Goal: Task Accomplishment & Management: Manage account settings

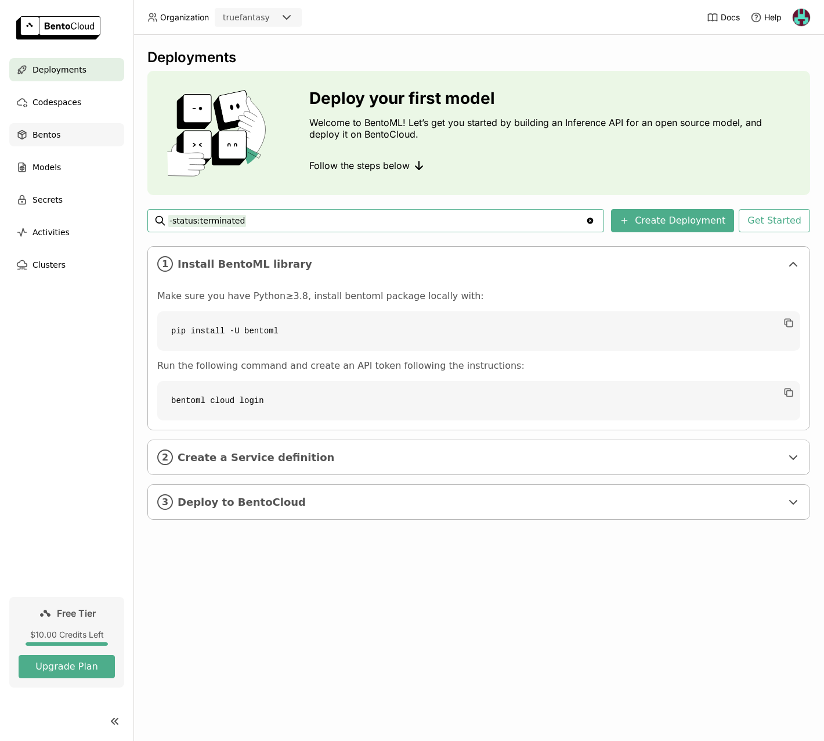
click at [63, 136] on div "Bentos" at bounding box center [66, 134] width 115 height 23
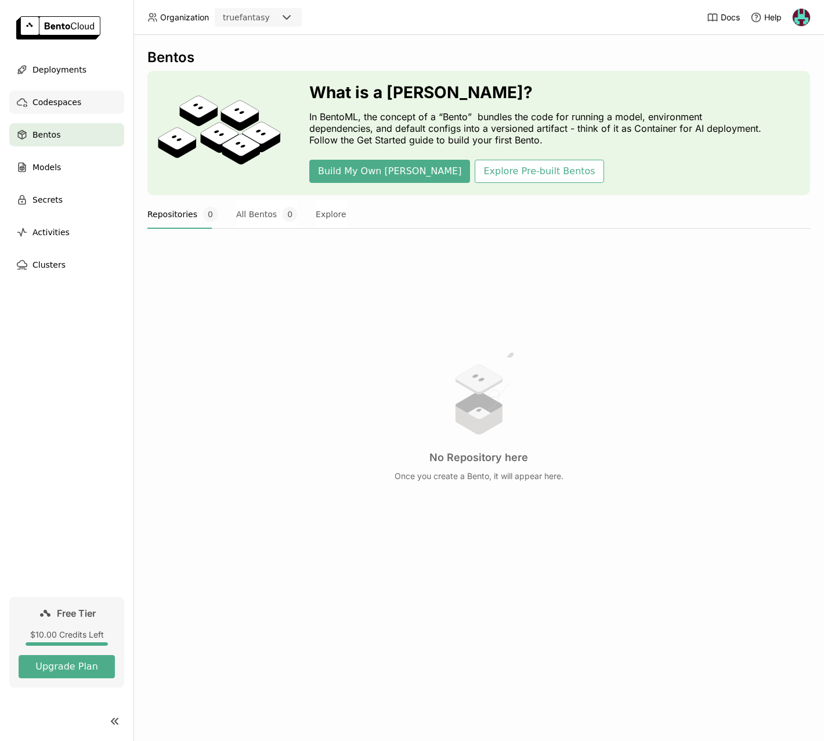
click at [42, 109] on span "Codespaces" at bounding box center [57, 102] width 49 height 14
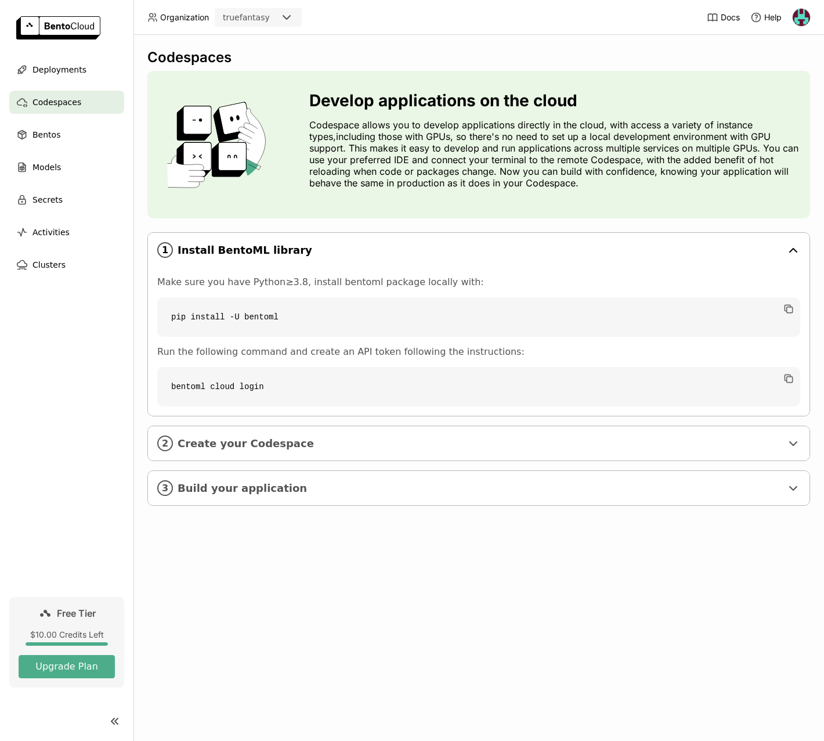
click at [405, 243] on div "1 Install BentoML library" at bounding box center [479, 250] width 662 height 34
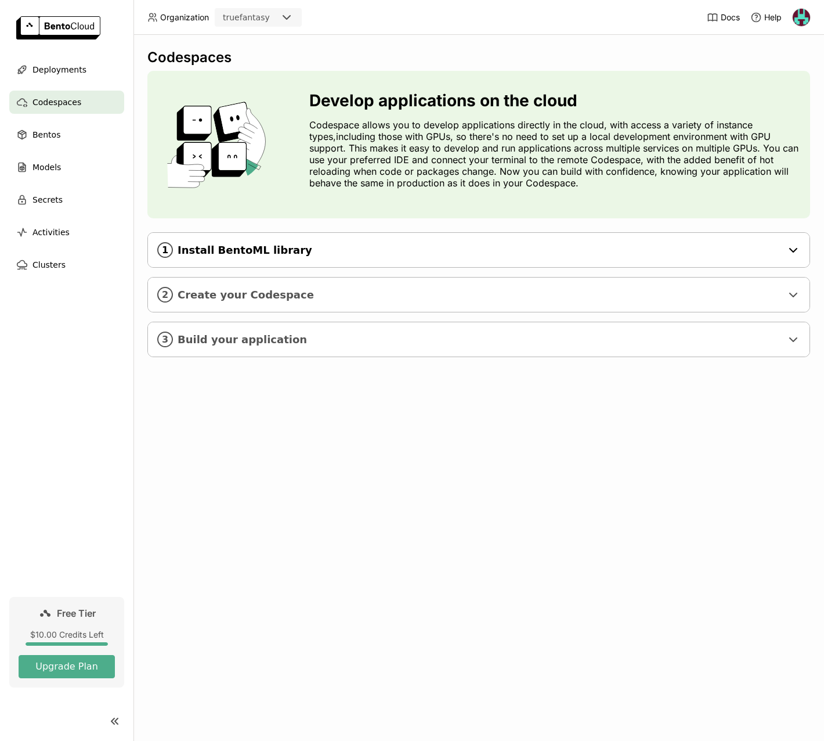
click at [405, 242] on div "1 Install BentoML library" at bounding box center [479, 250] width 662 height 34
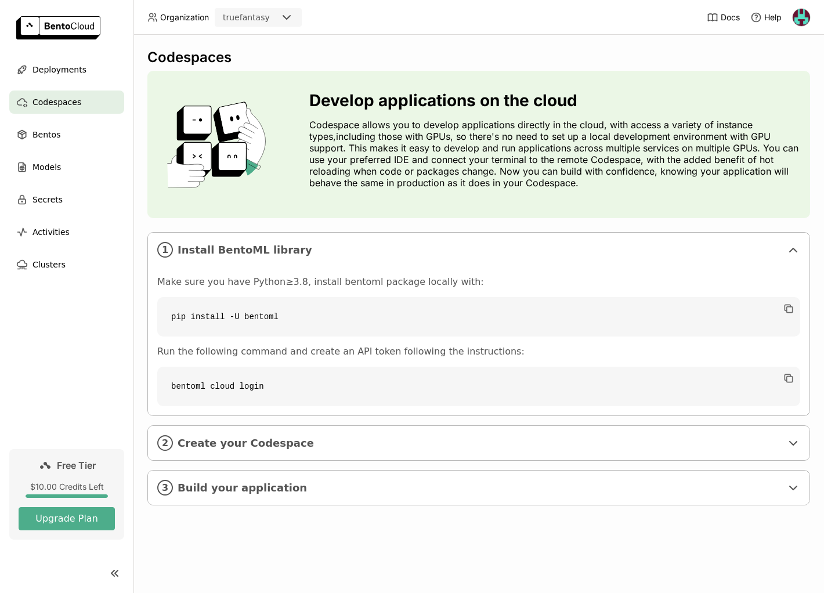
click at [473, 143] on p "Codespace allows you to develop applications directly in the cloud, with access…" at bounding box center [555, 154] width 492 height 70
click at [54, 164] on span "Models" at bounding box center [47, 167] width 28 height 14
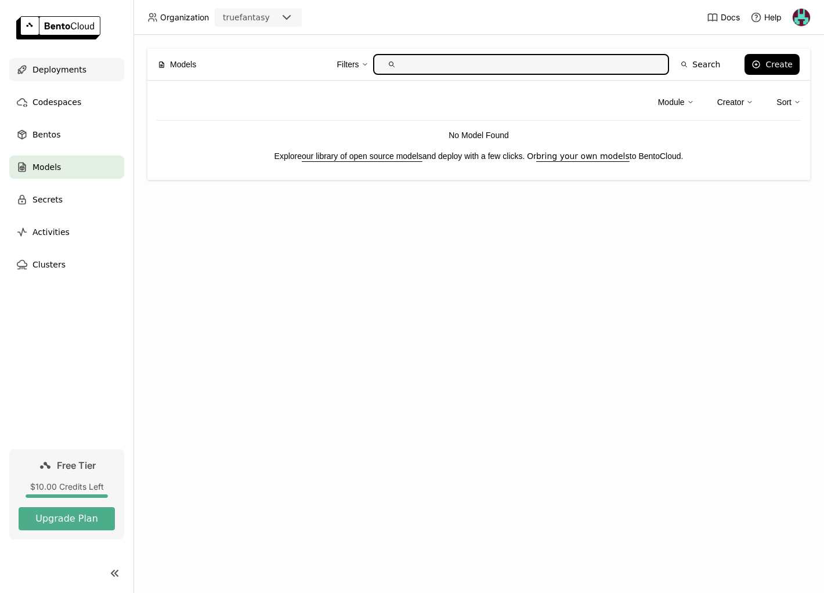
click at [60, 69] on span "Deployments" at bounding box center [60, 70] width 54 height 14
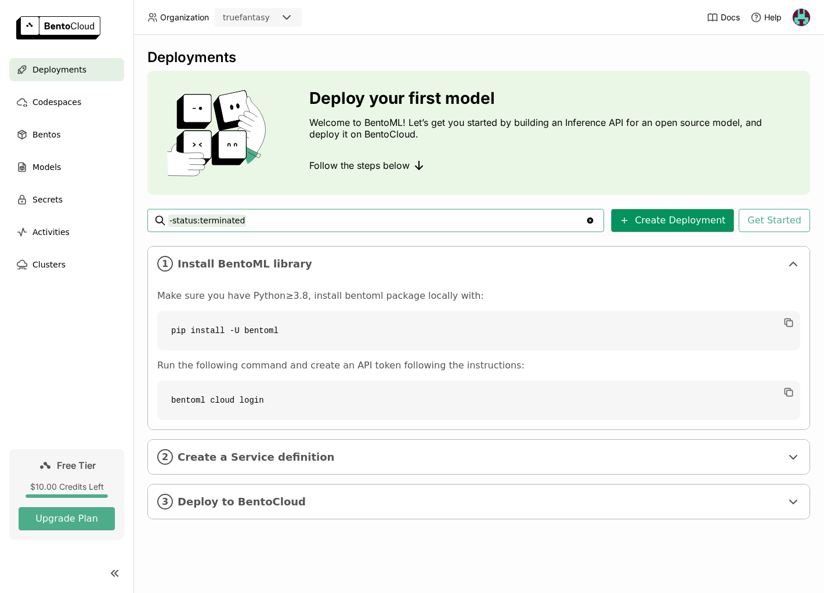
click at [656, 225] on button "Create Deployment" at bounding box center [672, 220] width 123 height 23
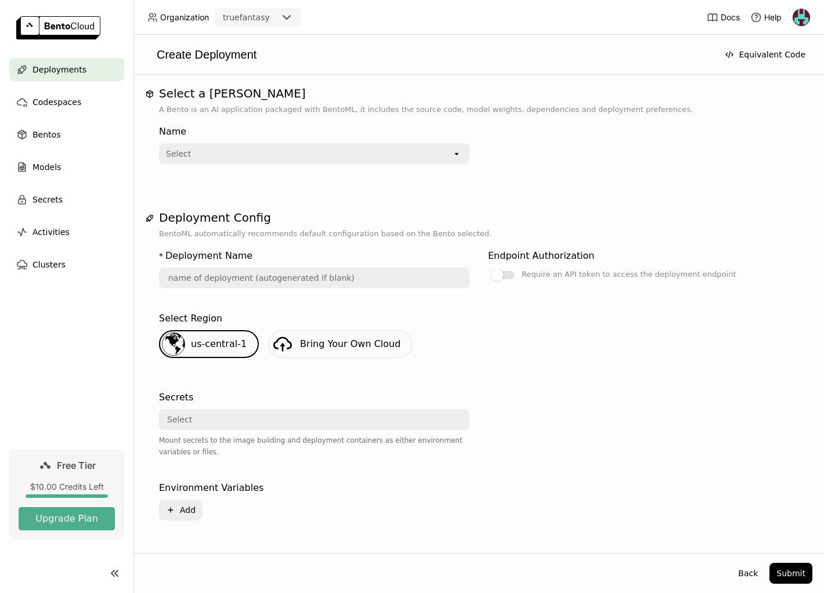
click at [265, 41] on div "Create Deployment Equivalent Code" at bounding box center [479, 55] width 691 height 40
click at [49, 196] on span "Secrets" at bounding box center [48, 200] width 30 height 14
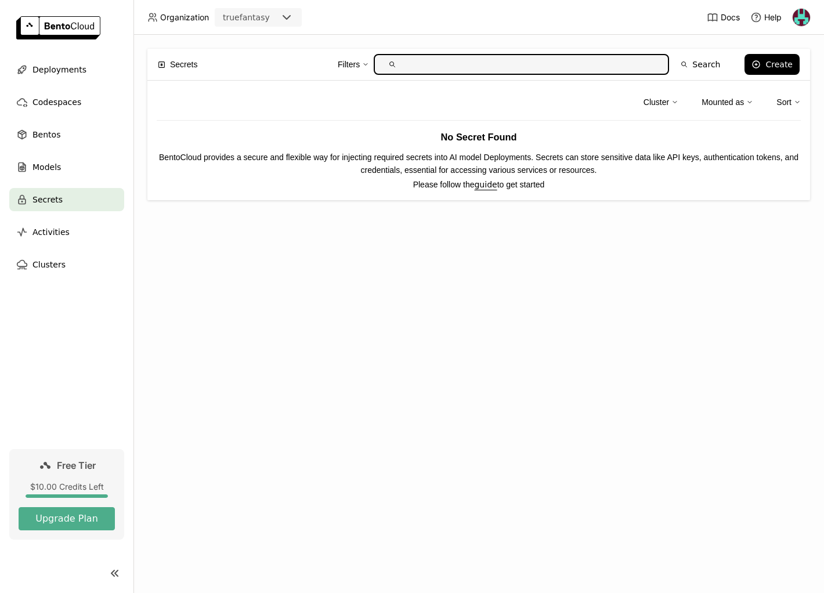
click at [452, 277] on div "Secrets Filters Search Create Cluster Mounted as Sort No Secret Found BentoClou…" at bounding box center [479, 314] width 691 height 558
click at [761, 64] on icon at bounding box center [756, 64] width 9 height 9
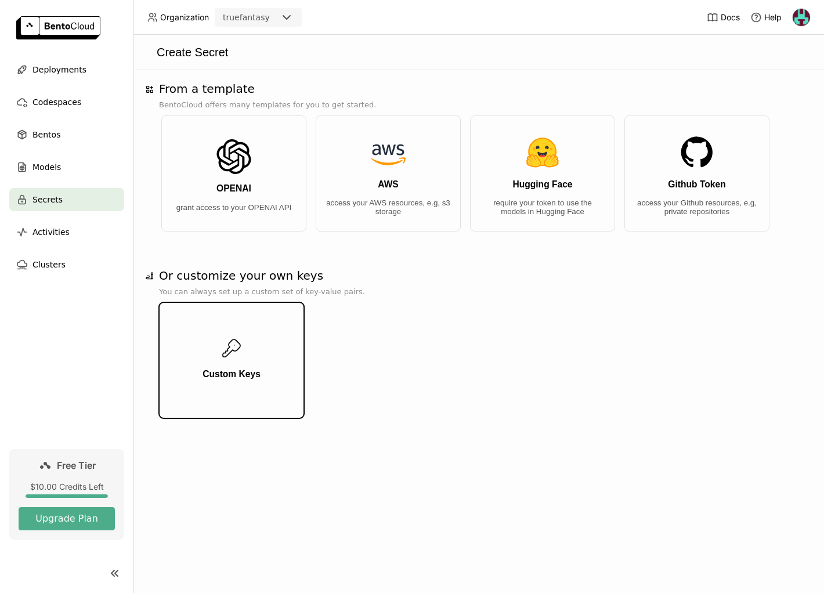
click at [235, 358] on icon "button" at bounding box center [231, 348] width 23 height 23
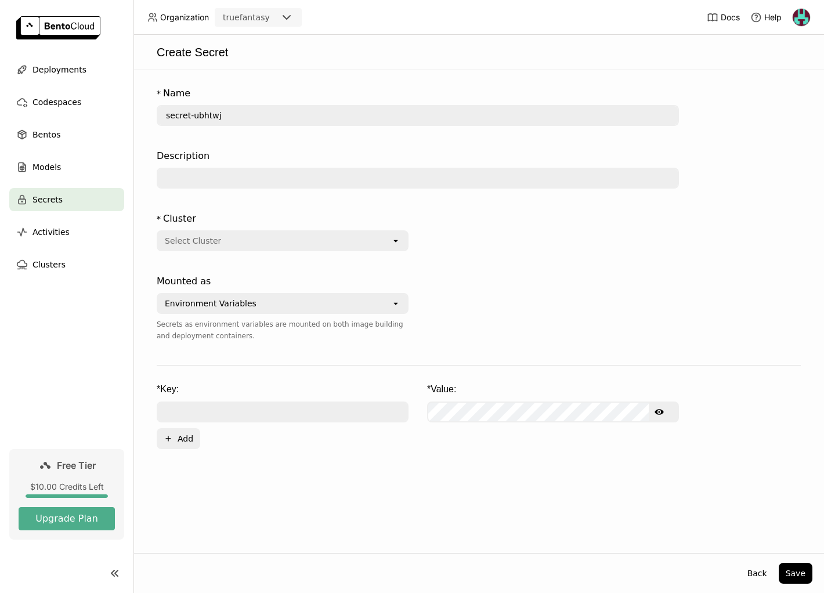
click at [203, 175] on input "text" at bounding box center [418, 178] width 520 height 19
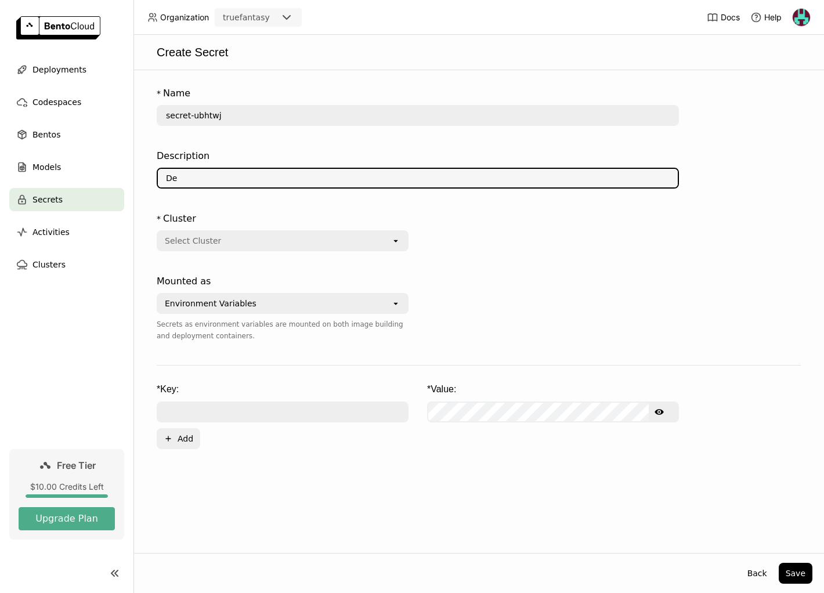
type input "De"
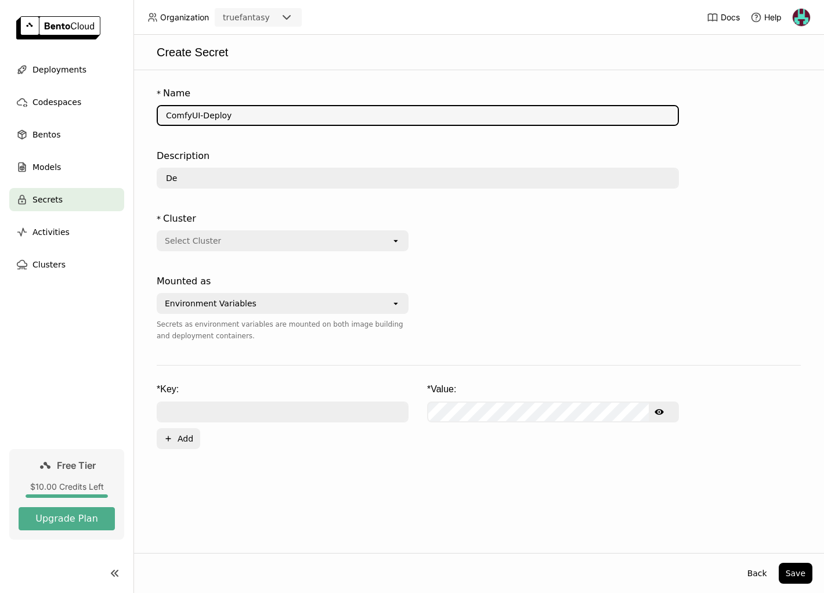
type input "ComfyUI-Deploy"
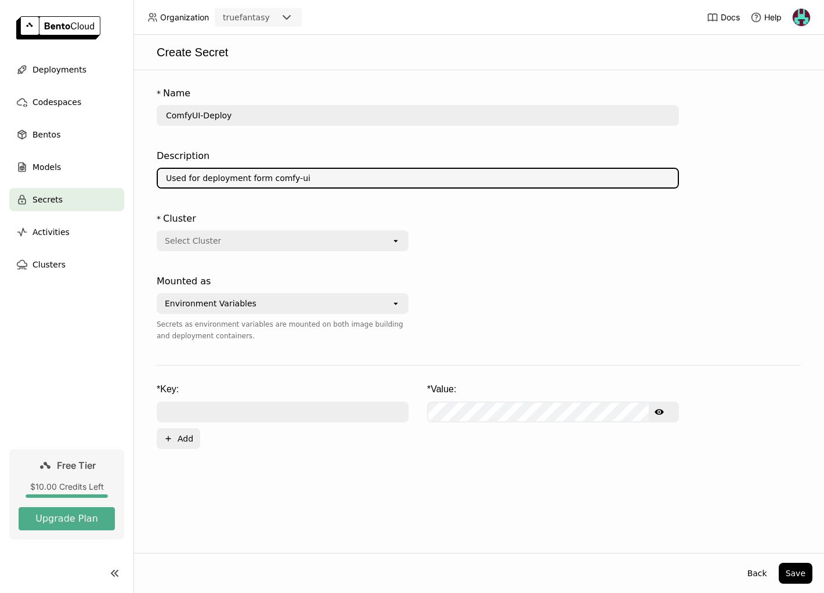
type input "Used for deployment form comfy-ui"
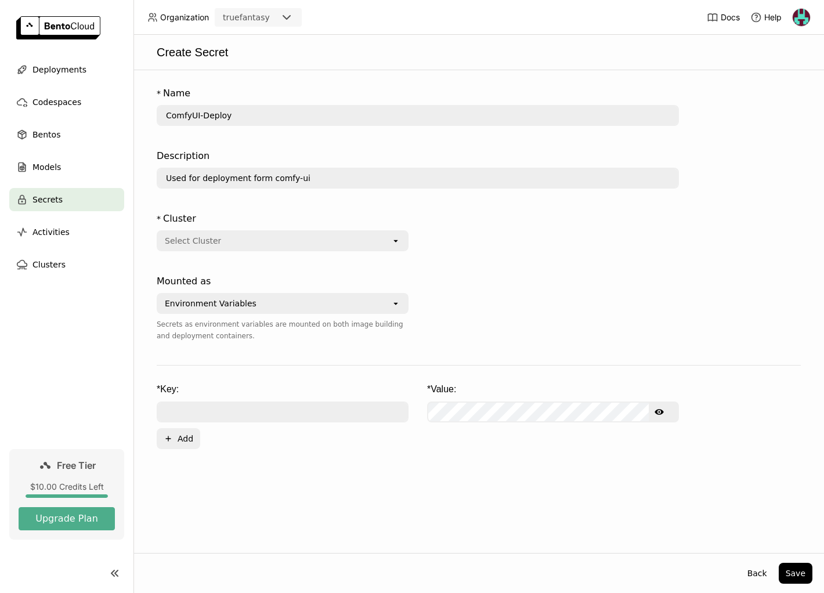
drag, startPoint x: 278, startPoint y: 229, endPoint x: 271, endPoint y: 241, distance: 14.0
click at [276, 230] on div "* Cluster Select Cluster open" at bounding box center [283, 231] width 252 height 39
click at [268, 246] on div "Select Cluster" at bounding box center [274, 241] width 233 height 19
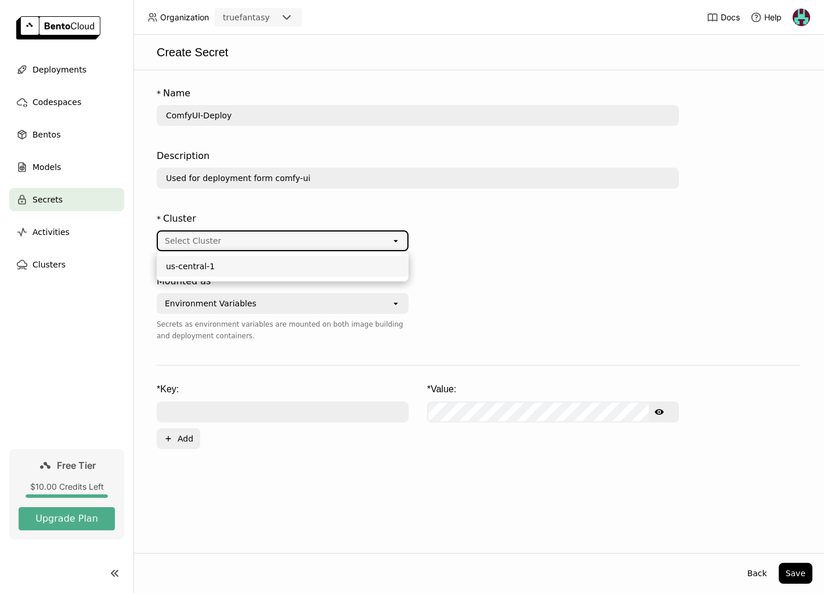
click at [199, 263] on div "us-central-1" at bounding box center [282, 267] width 233 height 12
click at [245, 307] on div "Environment Variables" at bounding box center [274, 303] width 233 height 19
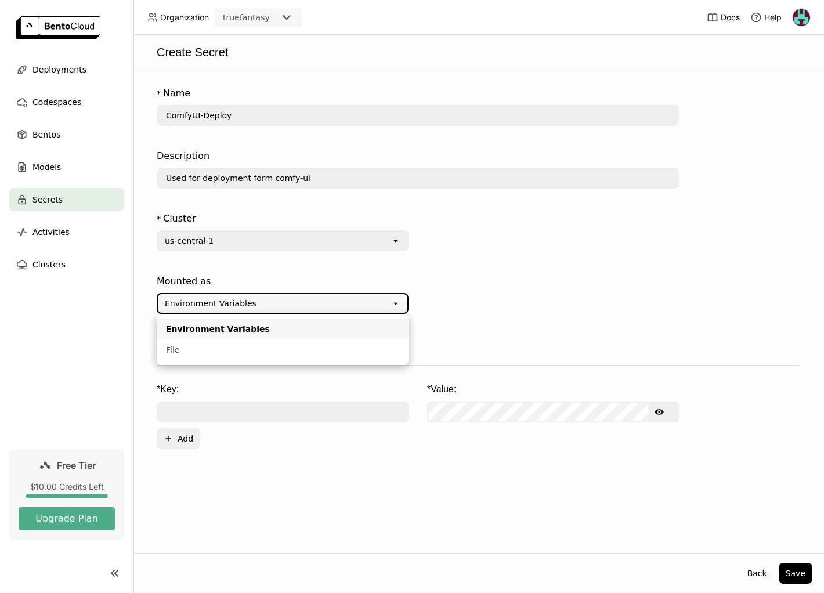
click at [625, 262] on div "* Cluster us-central-1 open" at bounding box center [418, 238] width 522 height 63
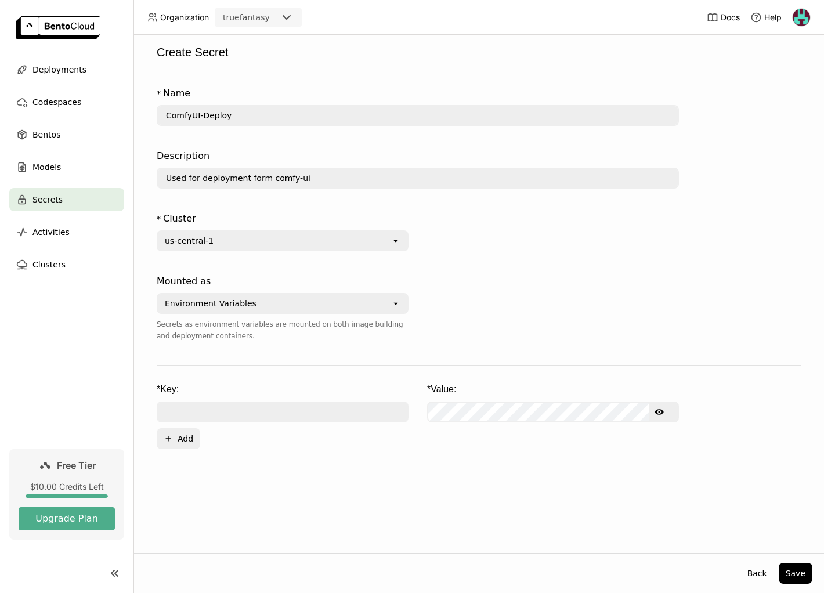
click at [233, 118] on input "ComfyUI-Deploy" at bounding box center [418, 115] width 520 height 19
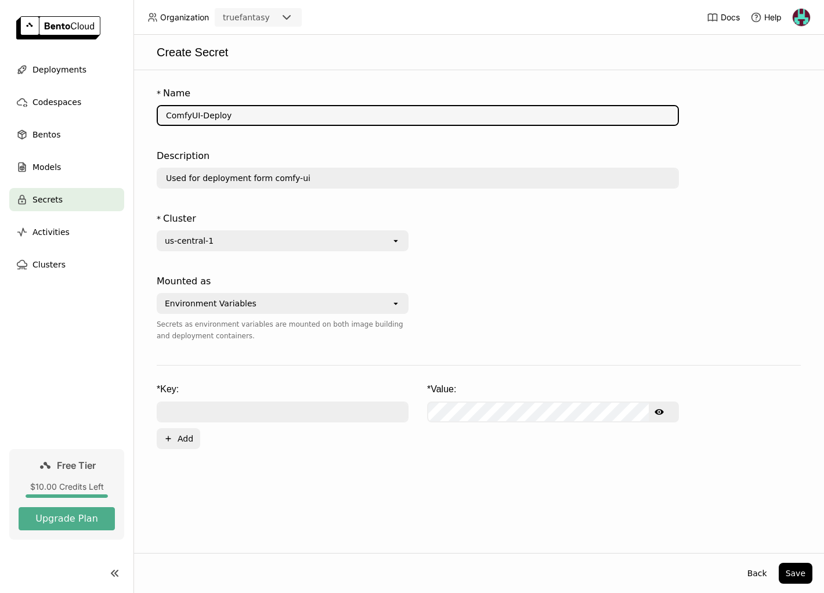
click at [799, 13] on img at bounding box center [801, 17] width 17 height 17
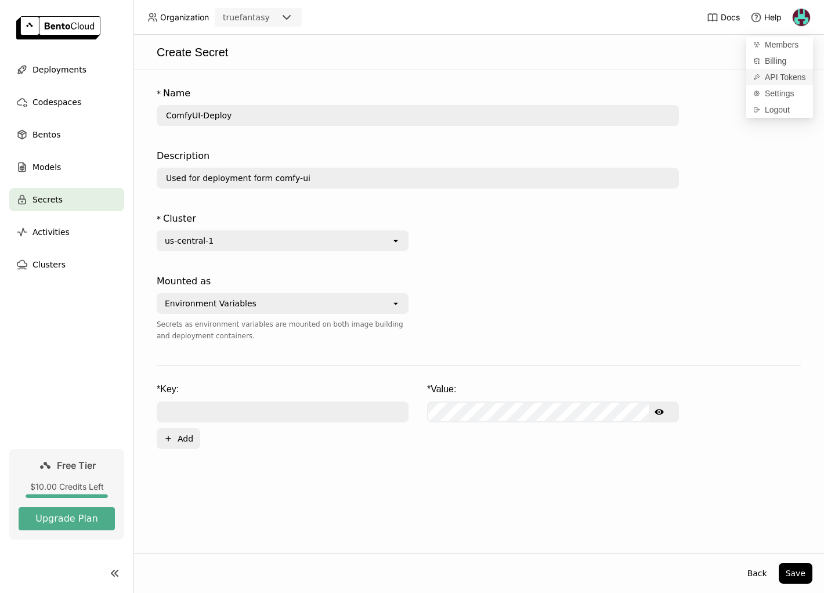
click at [779, 74] on span "API Tokens" at bounding box center [785, 77] width 41 height 10
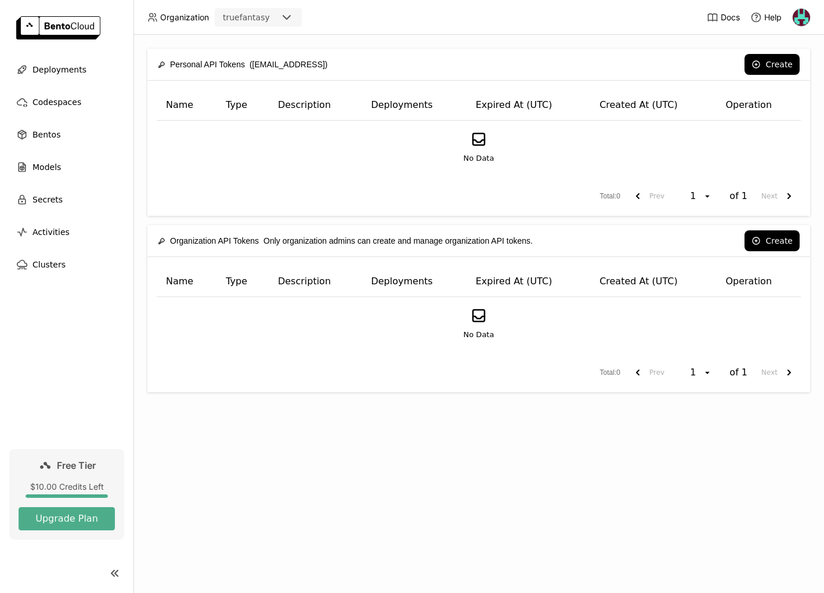
click at [549, 239] on div "Create" at bounding box center [672, 240] width 255 height 21
click at [772, 59] on button "Create" at bounding box center [772, 64] width 55 height 21
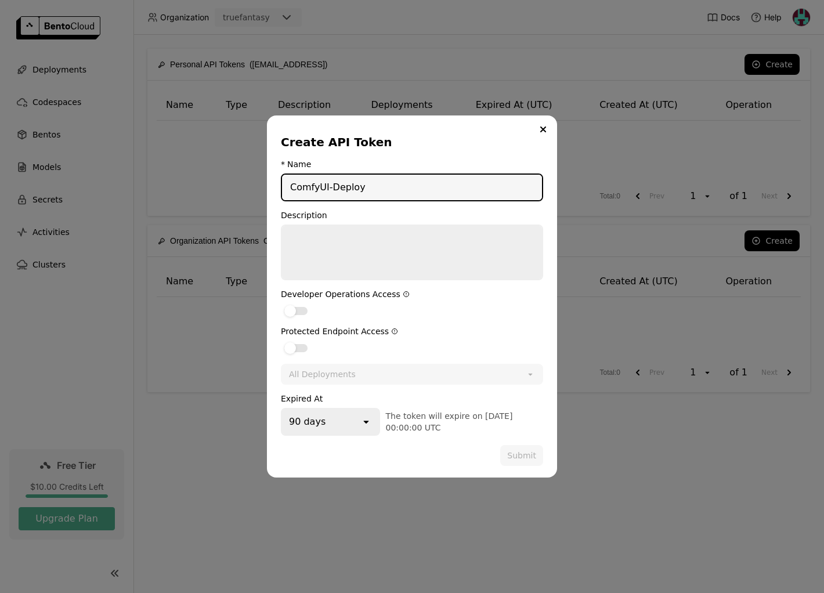
type input "ComfyUI-Deploy"
click at [352, 258] on textarea "dialog" at bounding box center [412, 252] width 260 height 53
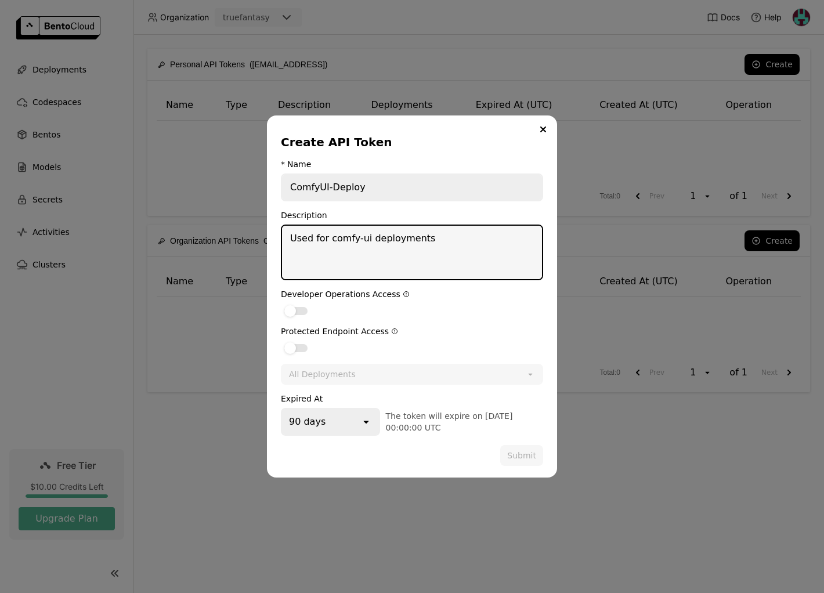
type textarea "Used for comfy-ui deployments"
click at [308, 374] on div "All Deployments" at bounding box center [322, 375] width 67 height 12
click at [298, 336] on div "Protected Endpoint Access" at bounding box center [412, 331] width 262 height 9
click at [298, 345] on div "dialog" at bounding box center [295, 348] width 23 height 8
click at [281, 341] on input "dialog" at bounding box center [281, 341] width 0 height 0
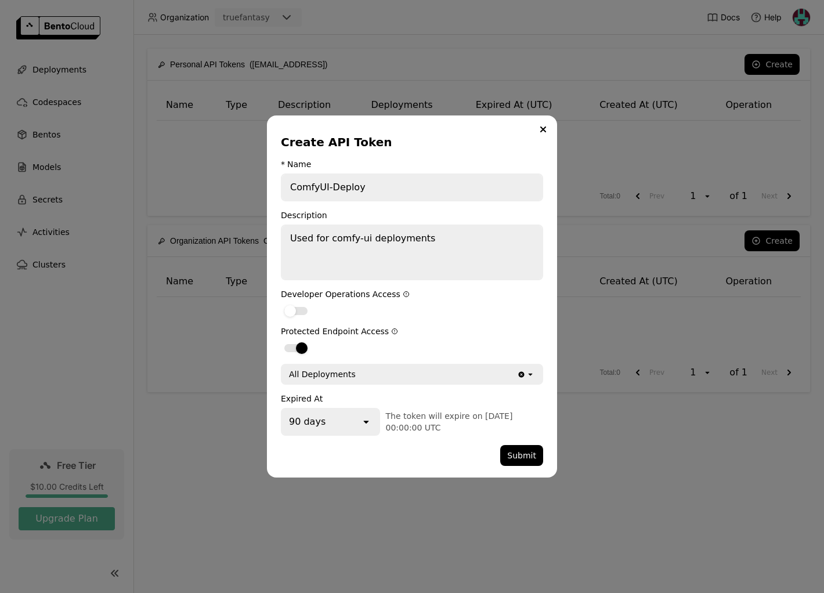
click at [343, 378] on div "All Deployments" at bounding box center [322, 375] width 67 height 12
click at [366, 374] on div "All Deployments" at bounding box center [398, 374] width 232 height 19
click at [387, 373] on div "All Deployments" at bounding box center [399, 374] width 235 height 19
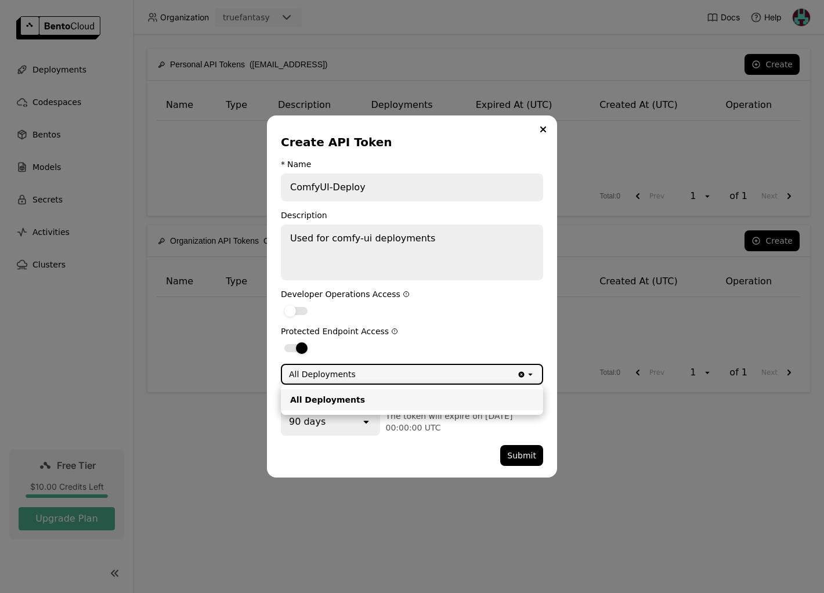
click at [334, 402] on div "All Deployments" at bounding box center [412, 400] width 244 height 12
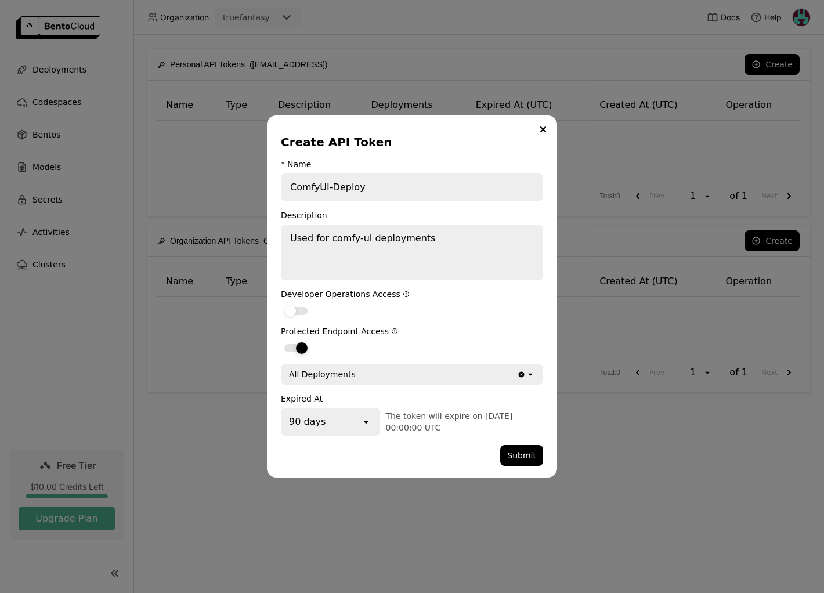
click at [300, 345] on div "dialog" at bounding box center [302, 348] width 12 height 12
click at [281, 341] on input "dialog" at bounding box center [281, 341] width 0 height 0
click at [304, 348] on div "dialog" at bounding box center [295, 348] width 23 height 8
click at [281, 341] on input "dialog" at bounding box center [281, 341] width 0 height 0
click at [530, 457] on button "Submit" at bounding box center [521, 455] width 43 height 21
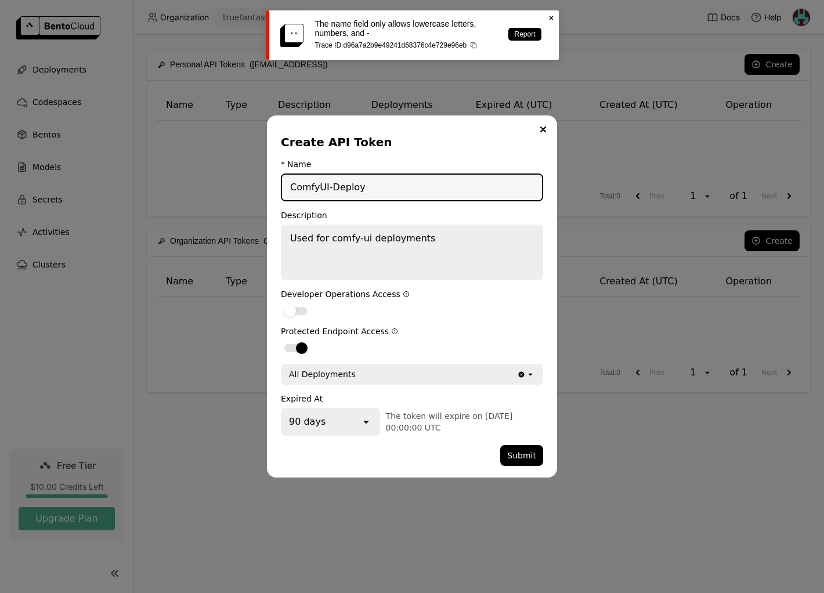
drag, startPoint x: 327, startPoint y: 192, endPoint x: 344, endPoint y: 200, distance: 18.2
click at [329, 191] on input "ComfyUI-Deploy" at bounding box center [412, 188] width 260 height 26
click at [518, 459] on button "Submit" at bounding box center [521, 455] width 43 height 21
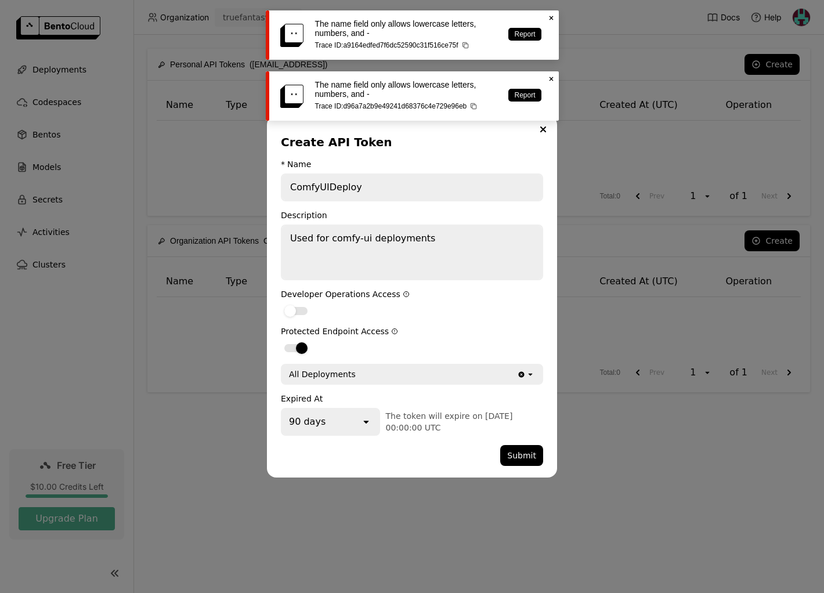
click at [362, 189] on input "ComfyUIDeploy" at bounding box center [412, 188] width 260 height 26
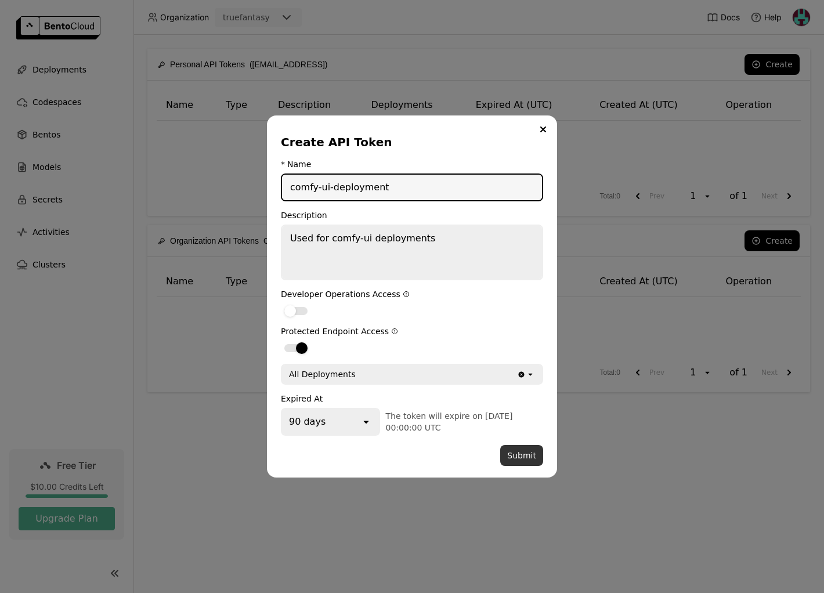
type input "comfy-ui-deployment"
click at [531, 453] on button "Submit" at bounding box center [521, 455] width 43 height 21
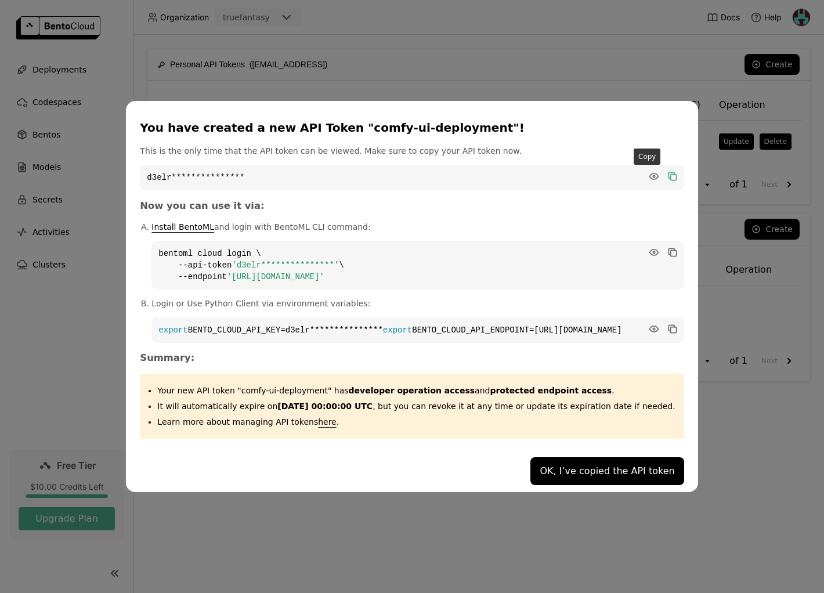
click at [669, 173] on icon "dialog" at bounding box center [672, 176] width 6 height 6
click at [219, 188] on div "**********" at bounding box center [412, 292] width 544 height 294
drag, startPoint x: 255, startPoint y: 272, endPoint x: 420, endPoint y: 272, distance: 164.9
click at [324, 272] on span "'[URL][DOMAIN_NAME]'" at bounding box center [276, 276] width 98 height 9
copy span "[URL][DOMAIN_NAME]"
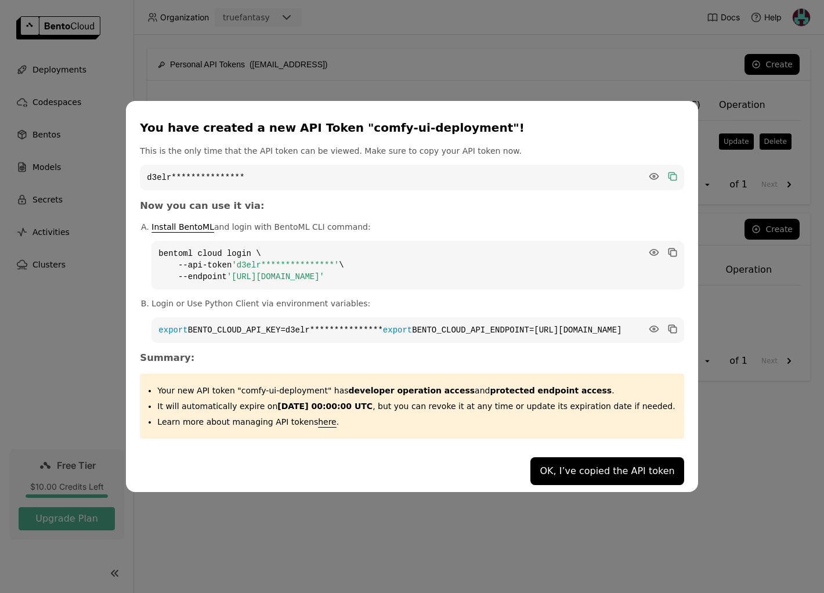
click at [655, 58] on div "**********" at bounding box center [412, 296] width 824 height 593
click at [567, 478] on button "OK, I’ve copied the API token" at bounding box center [607, 471] width 153 height 28
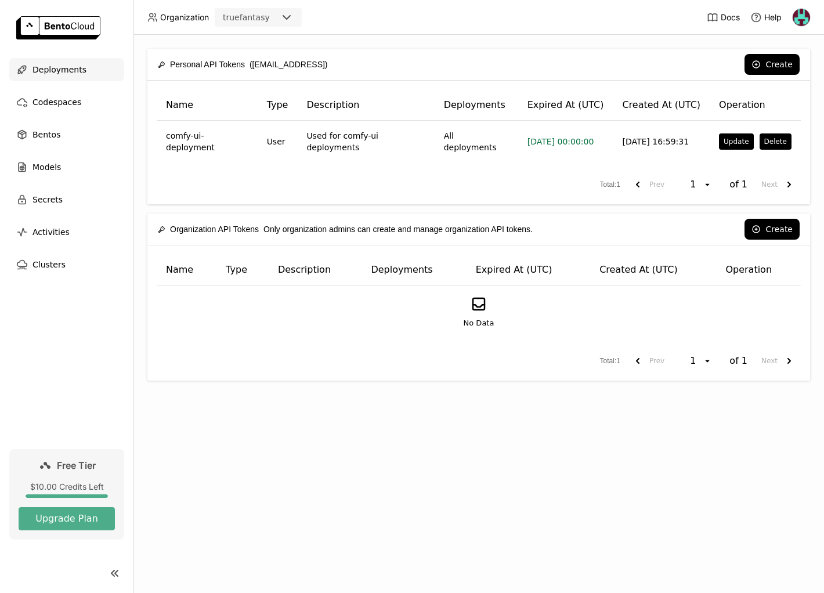
click at [62, 66] on span "Deployments" at bounding box center [60, 70] width 54 height 14
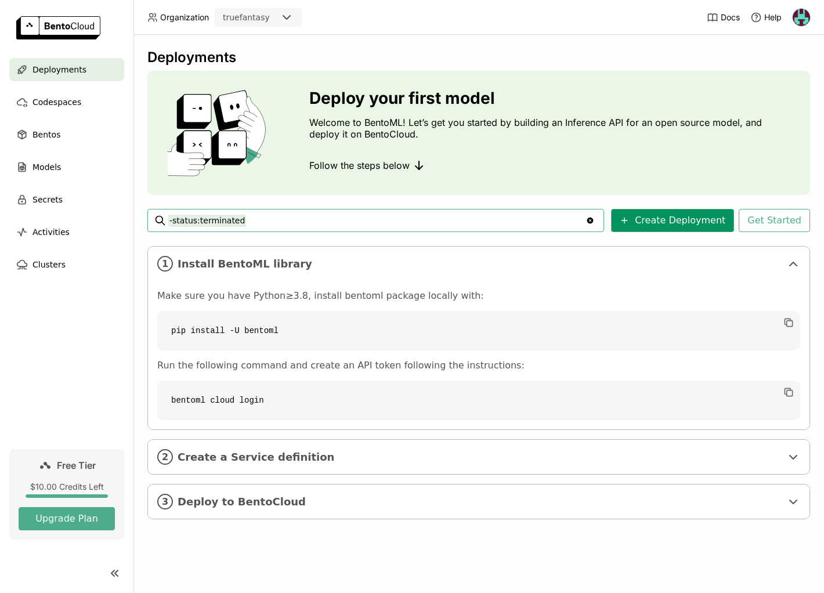
click at [682, 212] on button "Create Deployment" at bounding box center [672, 220] width 123 height 23
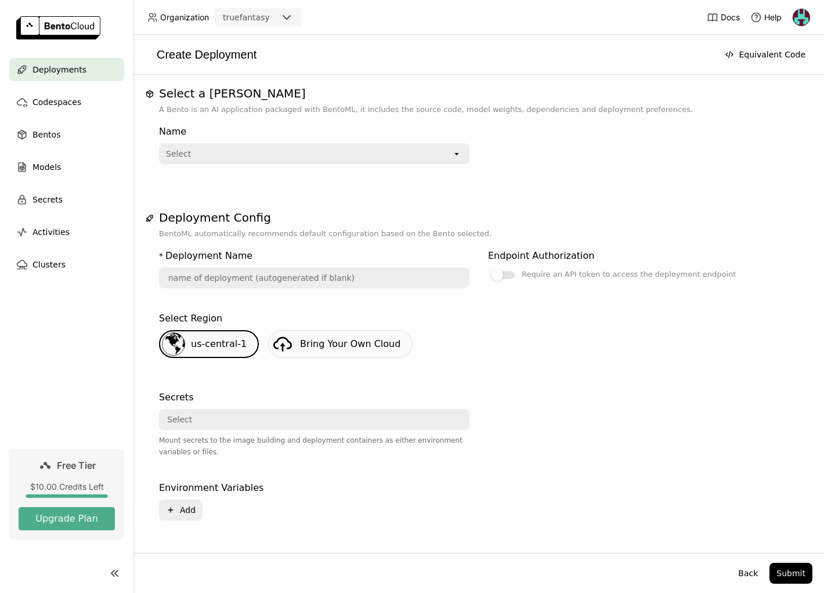
click at [211, 156] on div "Select" at bounding box center [306, 154] width 292 height 19
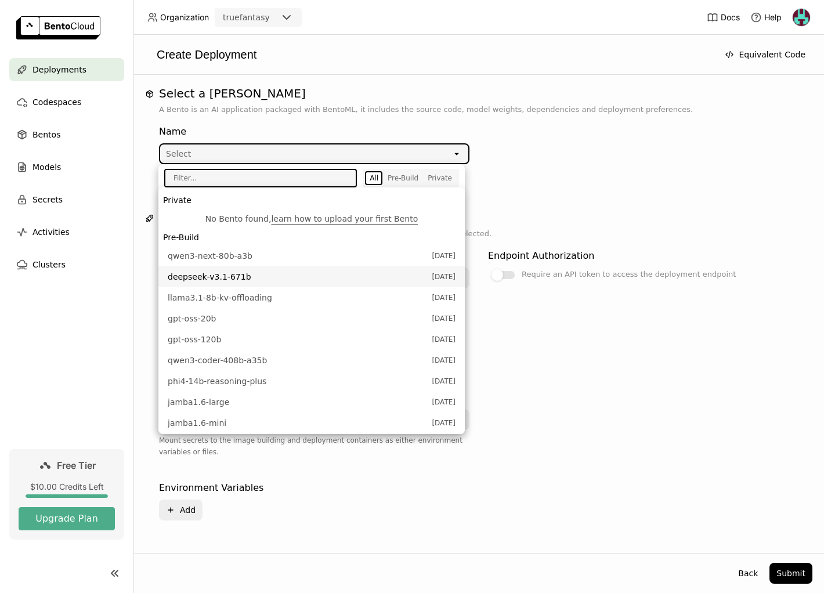
click at [612, 383] on div "* Deployment Name Endpoint Authorization Require an API token to access the dep…" at bounding box center [479, 394] width 640 height 309
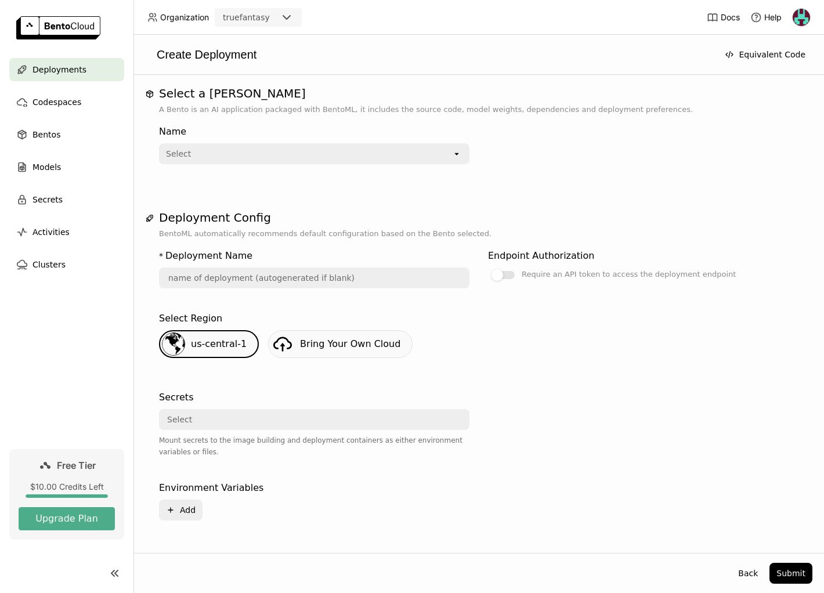
click at [617, 451] on div at bounding box center [643, 431] width 311 height 91
click at [73, 341] on nav "Deployments Codespaces Bentos Models Secrets Activities Clusters" at bounding box center [67, 253] width 134 height 391
click at [186, 421] on div "Select" at bounding box center [179, 420] width 25 height 12
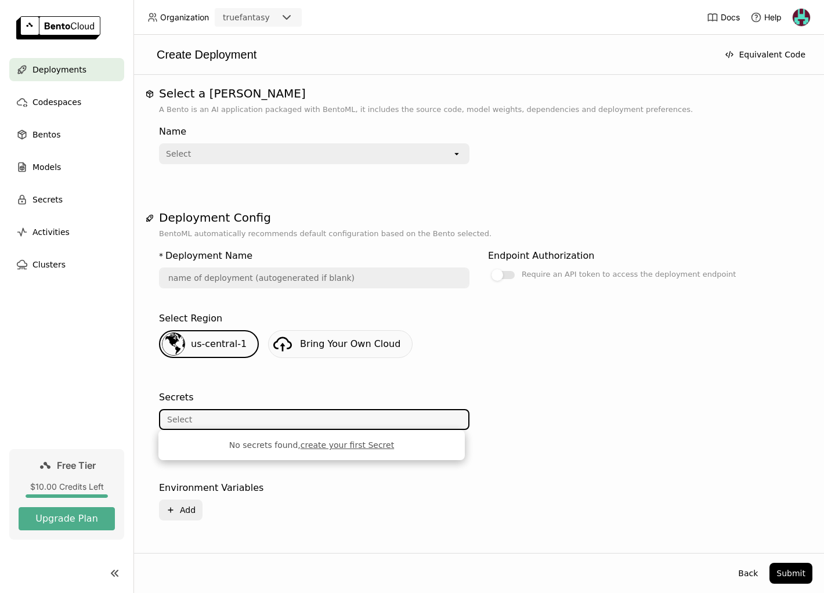
click at [193, 420] on div "Select" at bounding box center [310, 419] width 301 height 19
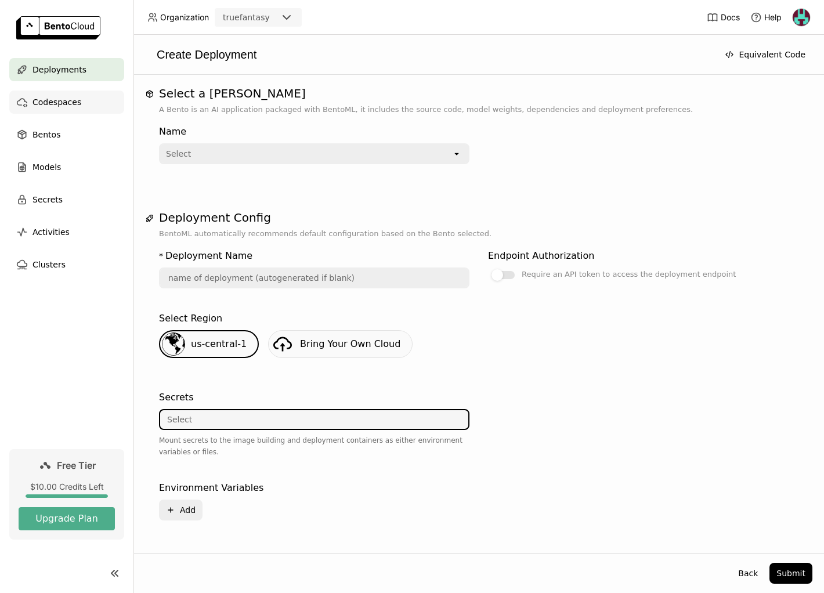
click at [64, 98] on span "Codespaces" at bounding box center [57, 102] width 49 height 14
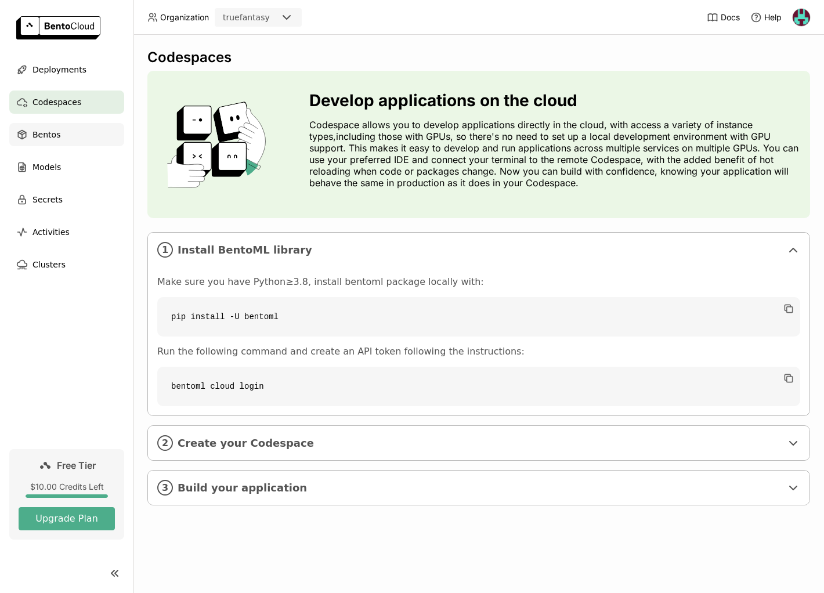
click at [56, 140] on span "Bentos" at bounding box center [47, 135] width 28 height 14
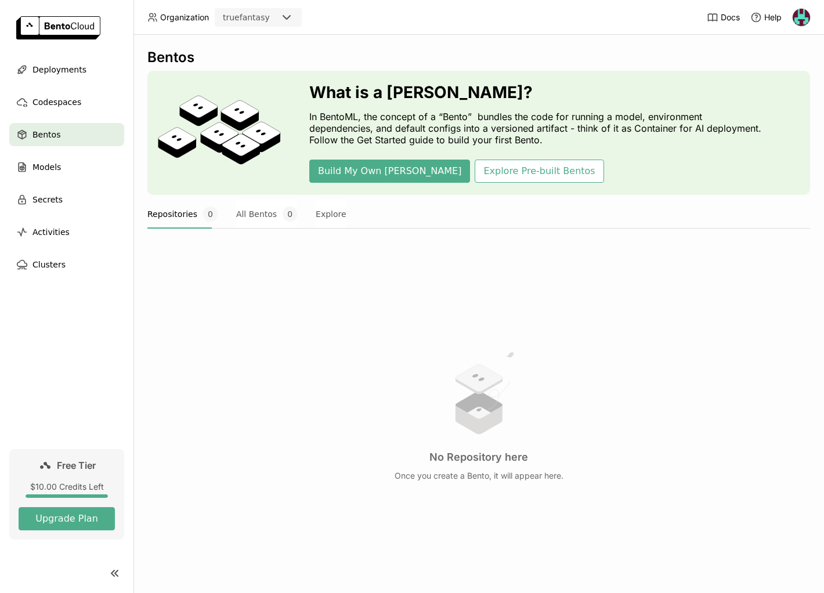
click at [548, 28] on header "Organization truefantasy Docs Help" at bounding box center [412, 17] width 824 height 35
click at [805, 16] on img at bounding box center [801, 17] width 17 height 17
click at [782, 74] on span "API Tokens" at bounding box center [785, 77] width 41 height 10
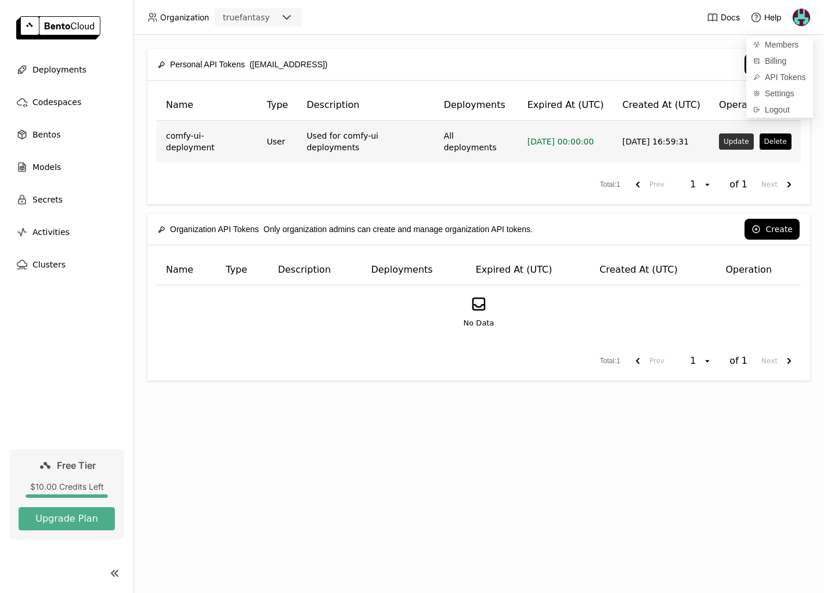
click at [741, 139] on button "Update" at bounding box center [736, 142] width 34 height 16
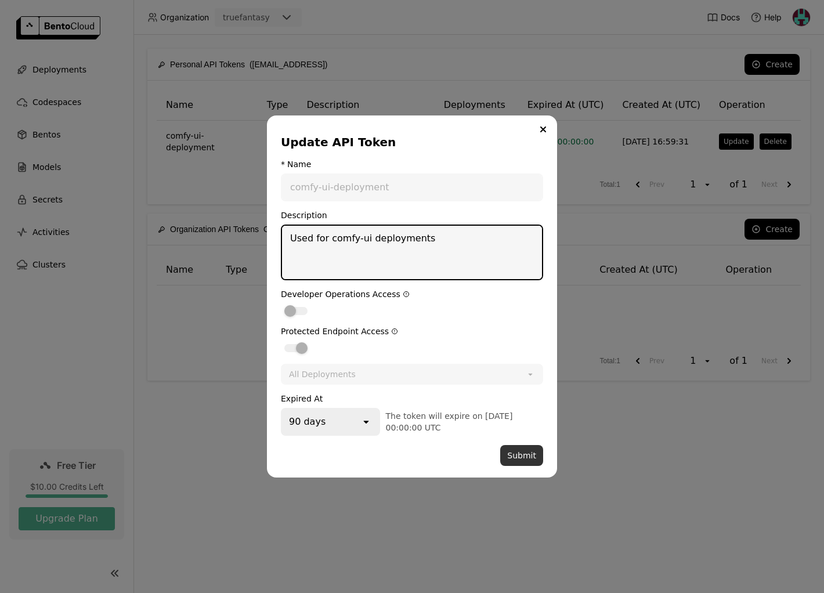
click at [517, 456] on button "Submit" at bounding box center [521, 455] width 43 height 21
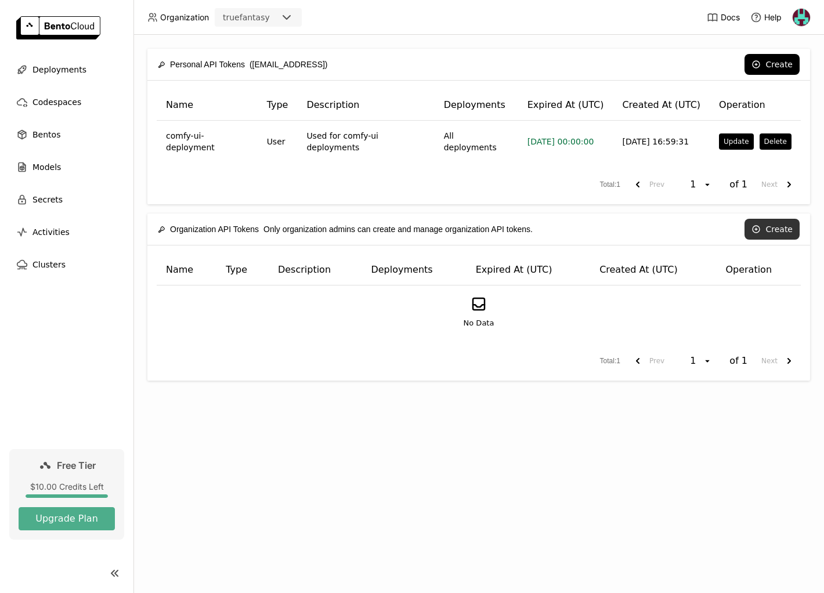
click at [778, 220] on button "Create" at bounding box center [772, 229] width 55 height 21
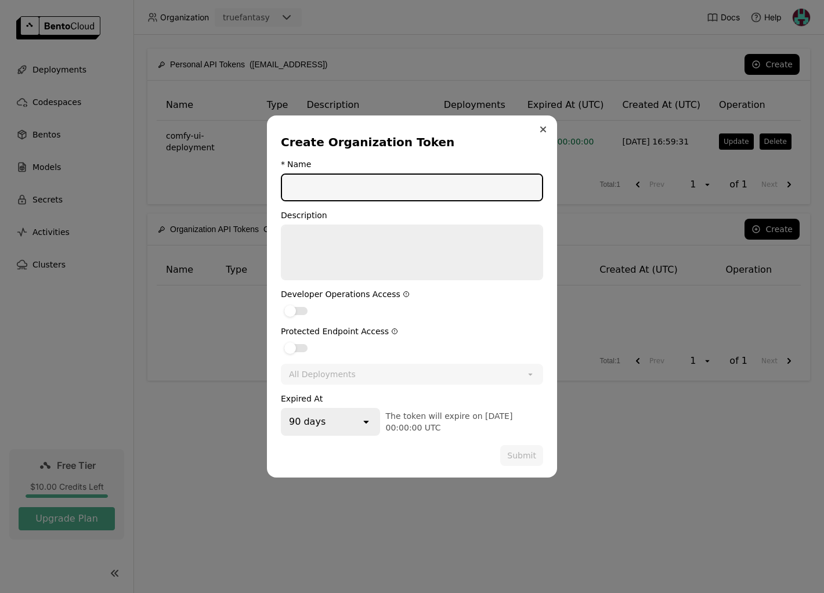
click at [545, 124] on button "Close" at bounding box center [543, 129] width 14 height 14
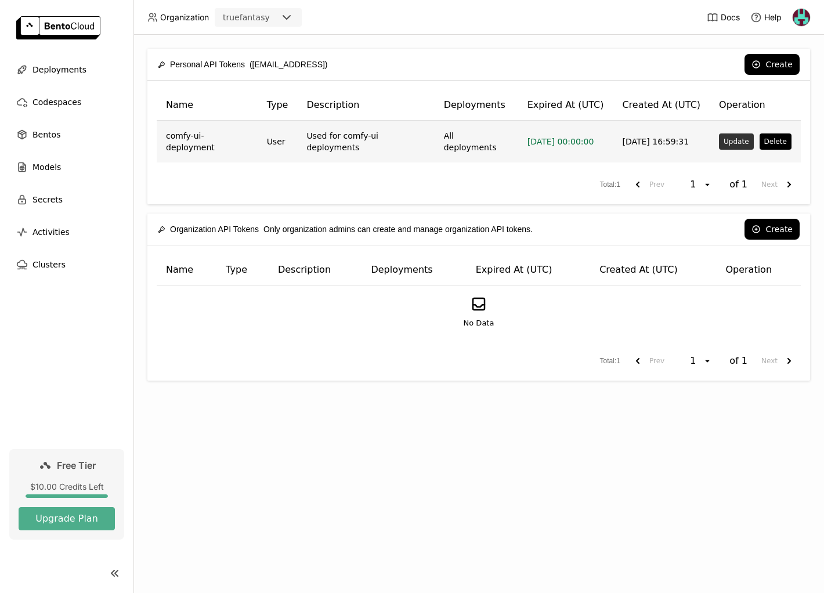
click at [735, 135] on button "Update" at bounding box center [736, 142] width 34 height 16
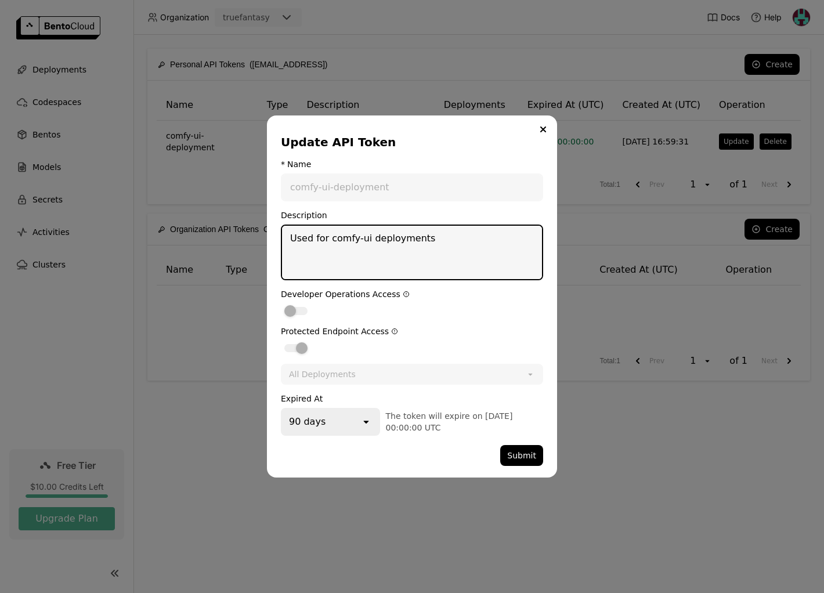
click at [303, 312] on div "dialog" at bounding box center [295, 311] width 23 height 8
click at [548, 127] on button "Close" at bounding box center [543, 129] width 14 height 14
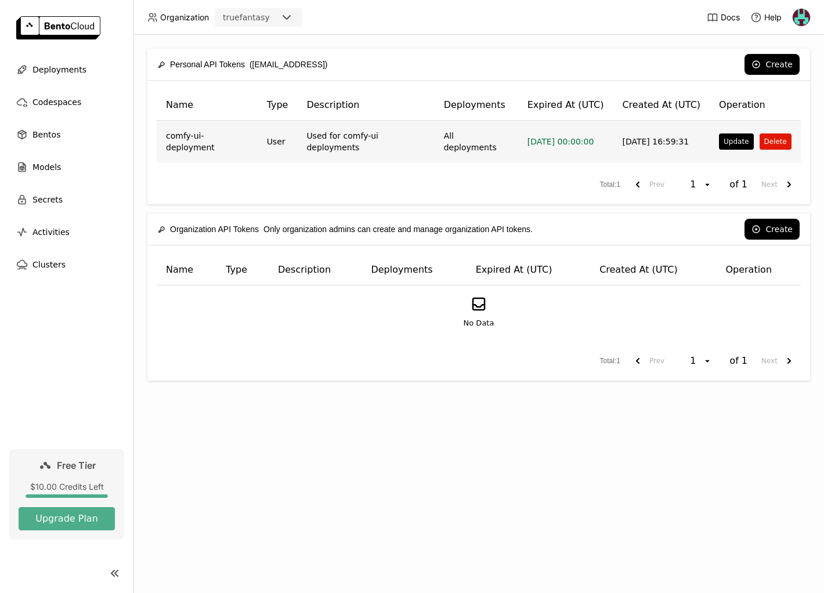
click at [770, 140] on button "Delete" at bounding box center [776, 142] width 32 height 16
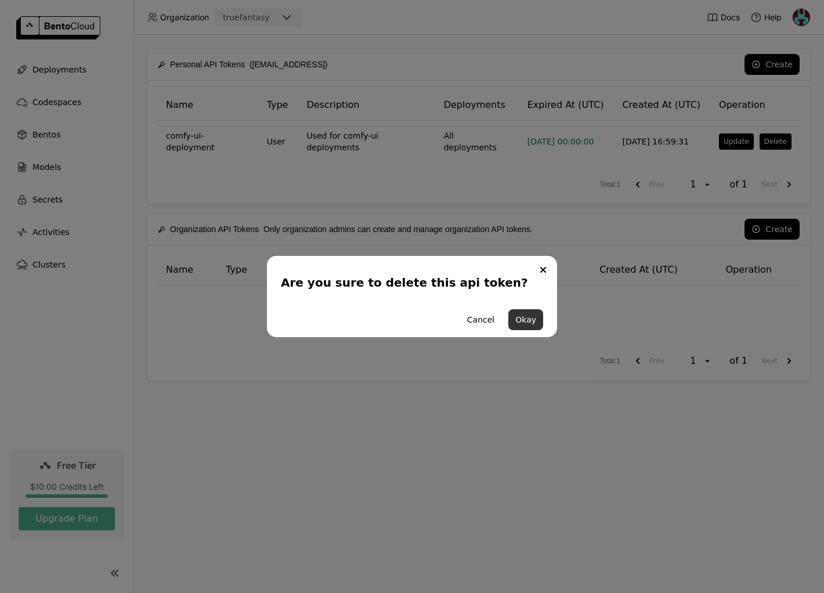
click at [531, 318] on button "Okay" at bounding box center [526, 319] width 35 height 21
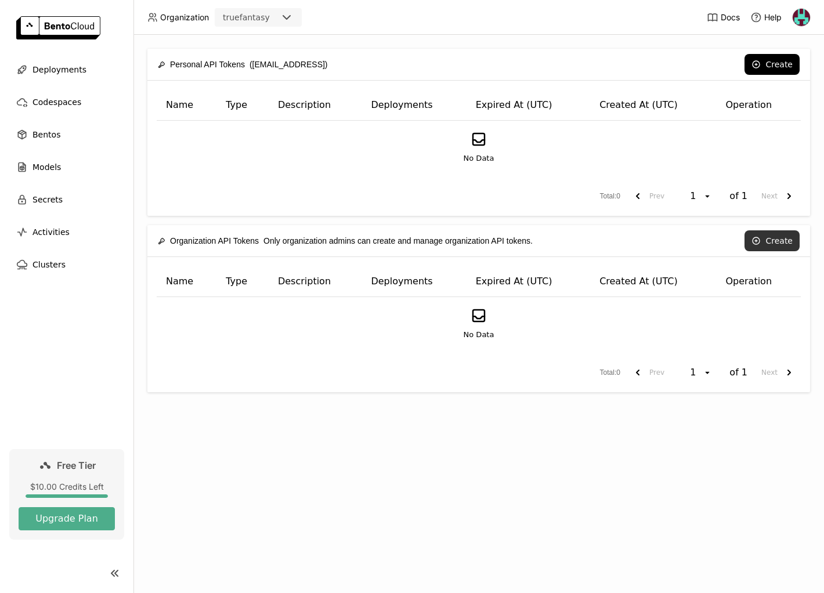
click at [769, 240] on button "Create" at bounding box center [772, 240] width 55 height 21
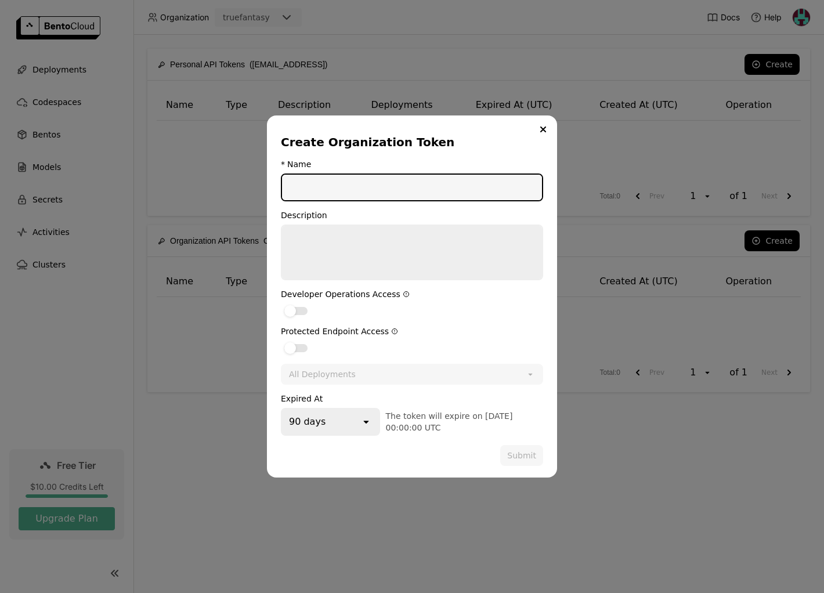
click at [342, 184] on input "dialog" at bounding box center [412, 188] width 260 height 26
click at [295, 316] on label "dialog" at bounding box center [412, 311] width 262 height 14
click at [281, 304] on input "dialog" at bounding box center [281, 304] width 0 height 0
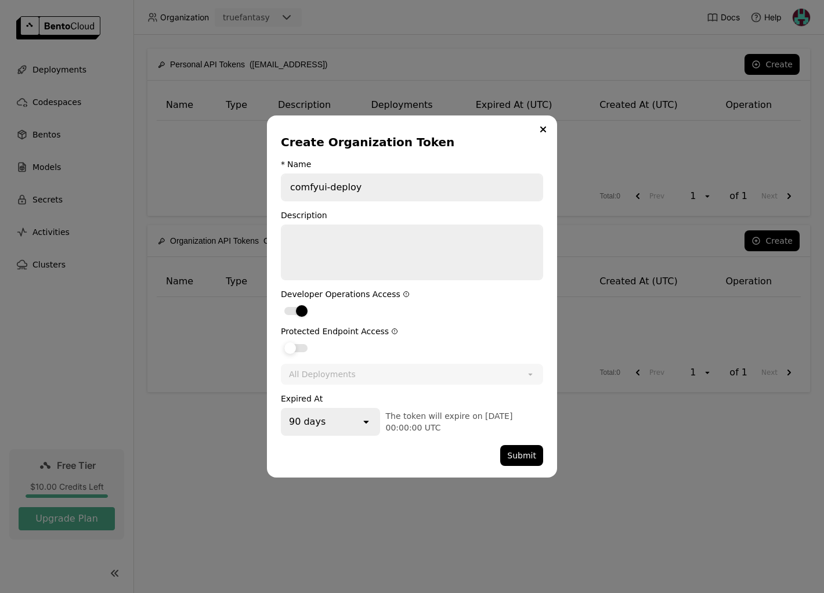
click at [291, 345] on div "dialog" at bounding box center [290, 348] width 12 height 12
click at [281, 341] on input "dialog" at bounding box center [281, 341] width 0 height 0
click at [326, 378] on div "All Deployments" at bounding box center [322, 375] width 67 height 12
click at [322, 367] on div "All Deployments" at bounding box center [398, 374] width 232 height 19
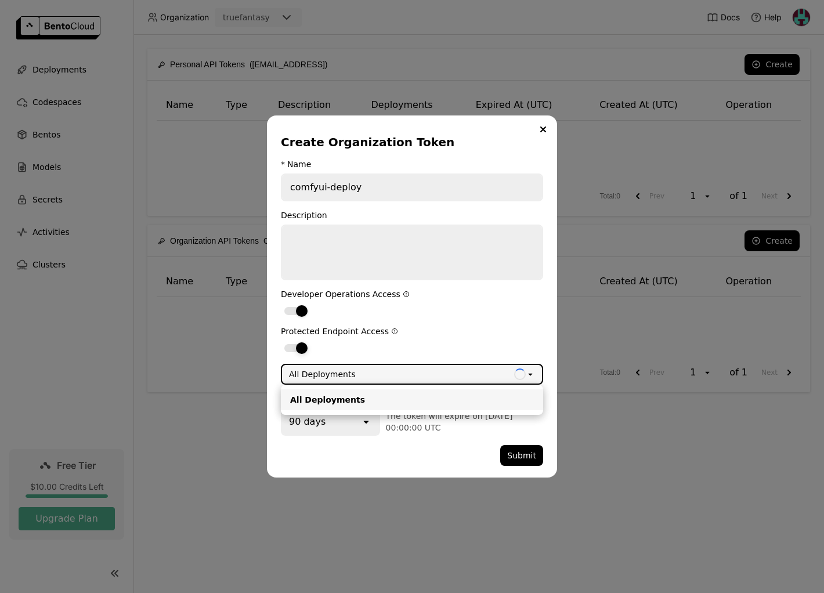
click at [293, 351] on div "dialog" at bounding box center [295, 348] width 23 height 8
click at [281, 341] on input "dialog" at bounding box center [281, 341] width 0 height 0
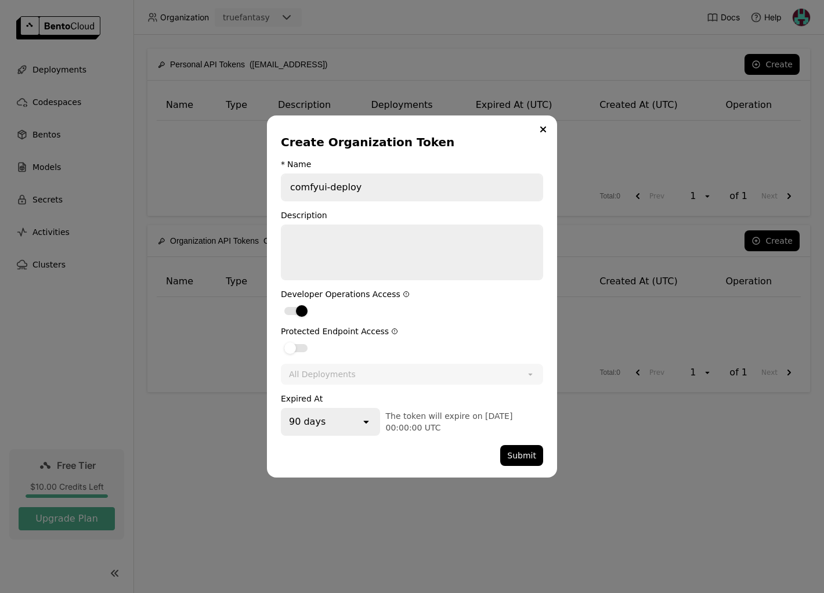
click at [378, 189] on input "comfyui-deploy" at bounding box center [412, 188] width 260 height 26
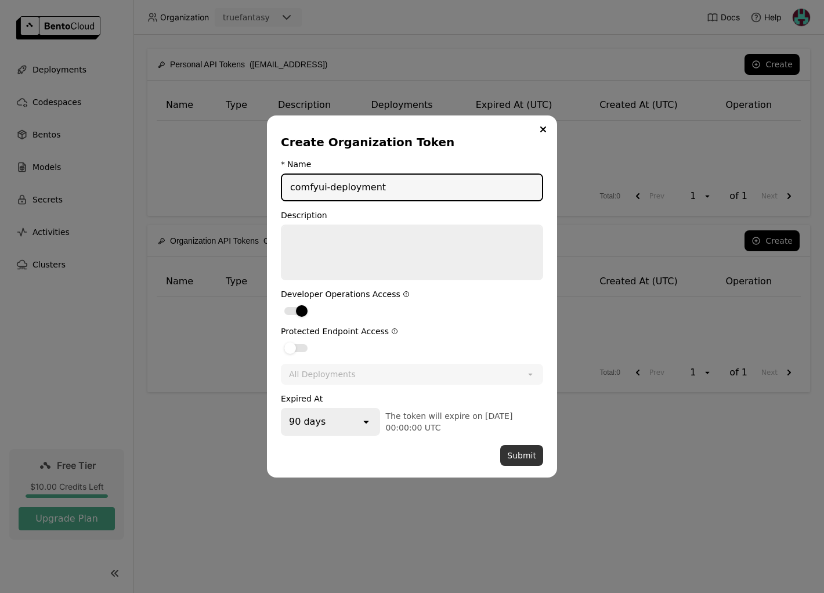
type input "comfyui-deployment"
click at [525, 450] on button "Submit" at bounding box center [521, 455] width 43 height 21
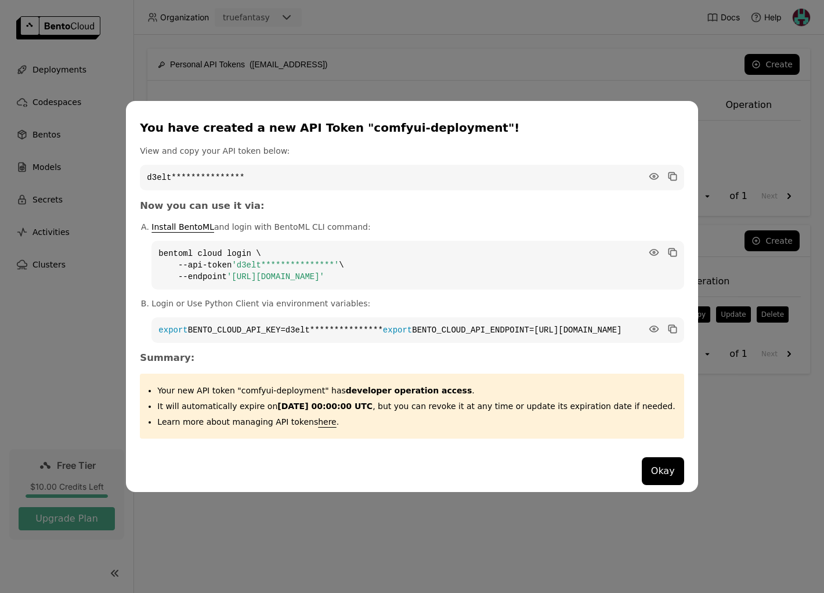
drag, startPoint x: 316, startPoint y: 170, endPoint x: 376, endPoint y: 172, distance: 60.4
click at [316, 170] on code "**********" at bounding box center [412, 178] width 544 height 26
click at [669, 173] on icon "dialog" at bounding box center [672, 176] width 6 height 6
click at [363, 55] on div "**********" at bounding box center [412, 296] width 824 height 593
drag, startPoint x: 255, startPoint y: 273, endPoint x: 421, endPoint y: 275, distance: 166.0
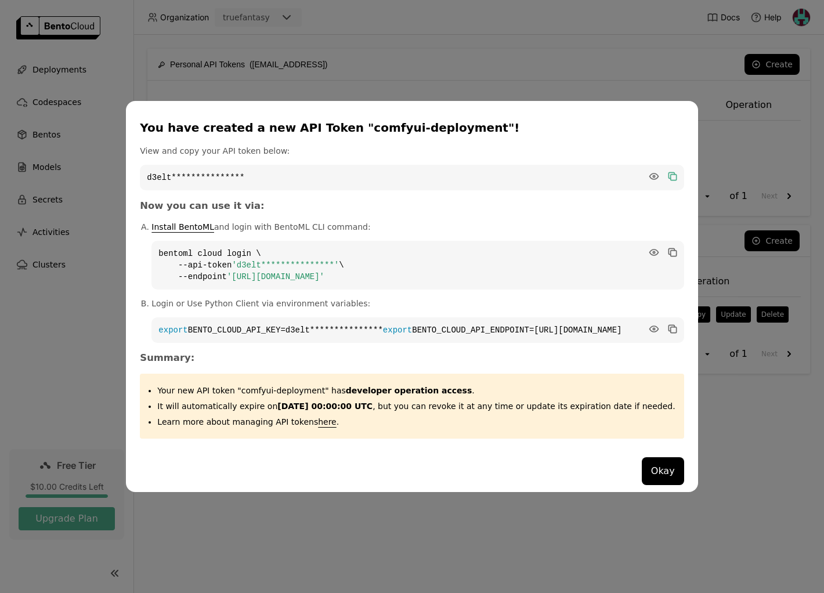
click at [324, 275] on span "'[URL][DOMAIN_NAME]'" at bounding box center [276, 276] width 98 height 9
copy span "[URL][DOMAIN_NAME]"
